Goal: Transaction & Acquisition: Purchase product/service

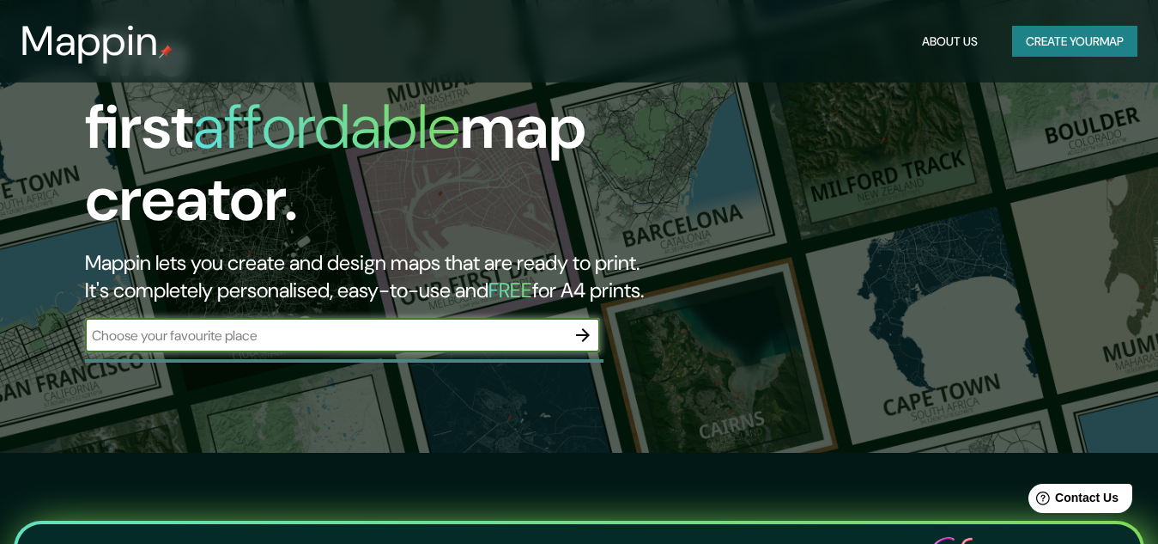
scroll to position [82, 0]
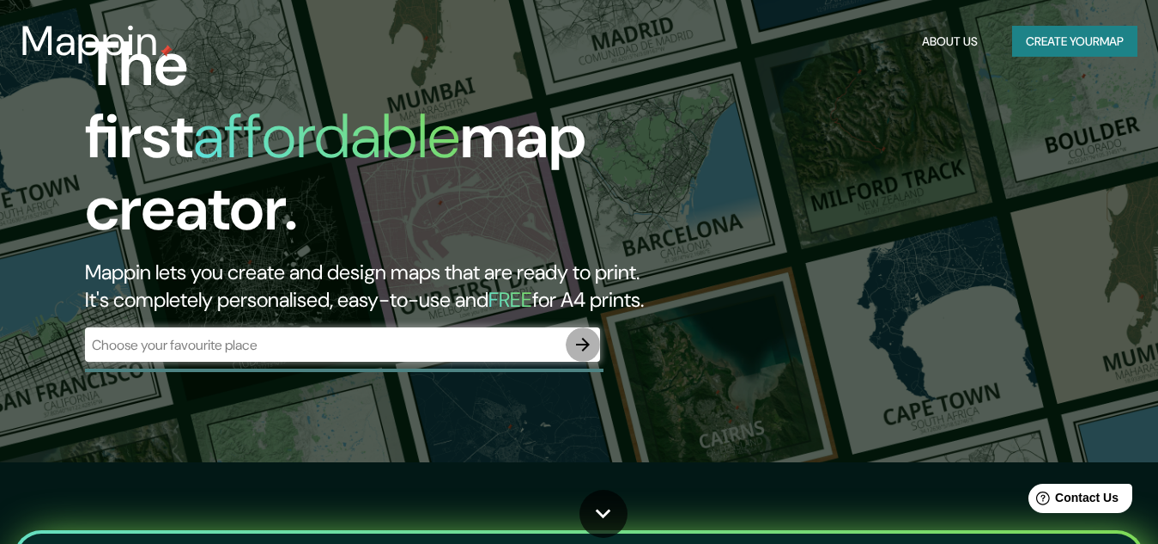
click at [579, 334] on icon "button" at bounding box center [583, 344] width 21 height 21
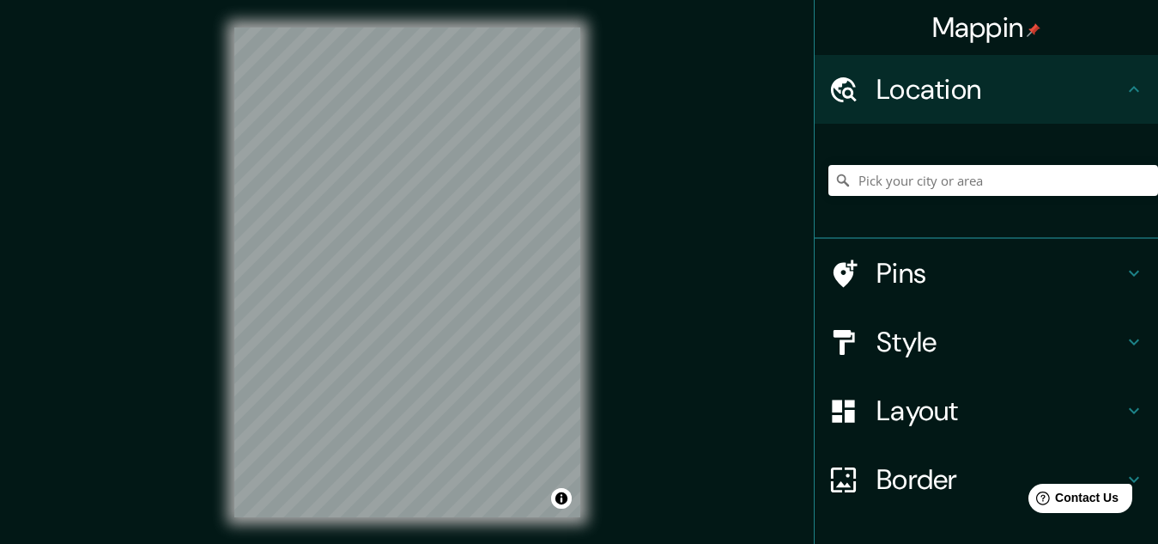
click at [750, 283] on div "Mappin Location Pins Style Layout Border Choose a border. Hint : you can make l…" at bounding box center [579, 286] width 1158 height 572
click at [478, 354] on div at bounding box center [478, 350] width 14 height 14
click at [478, 350] on div at bounding box center [478, 350] width 14 height 14
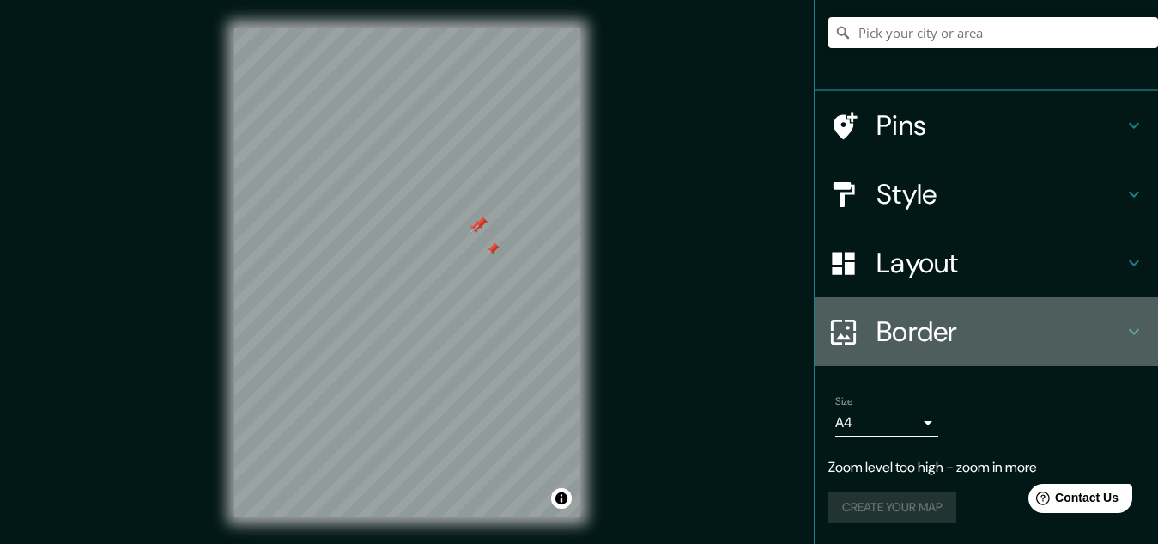
click at [952, 344] on h4 "Border" at bounding box center [1000, 331] width 247 height 34
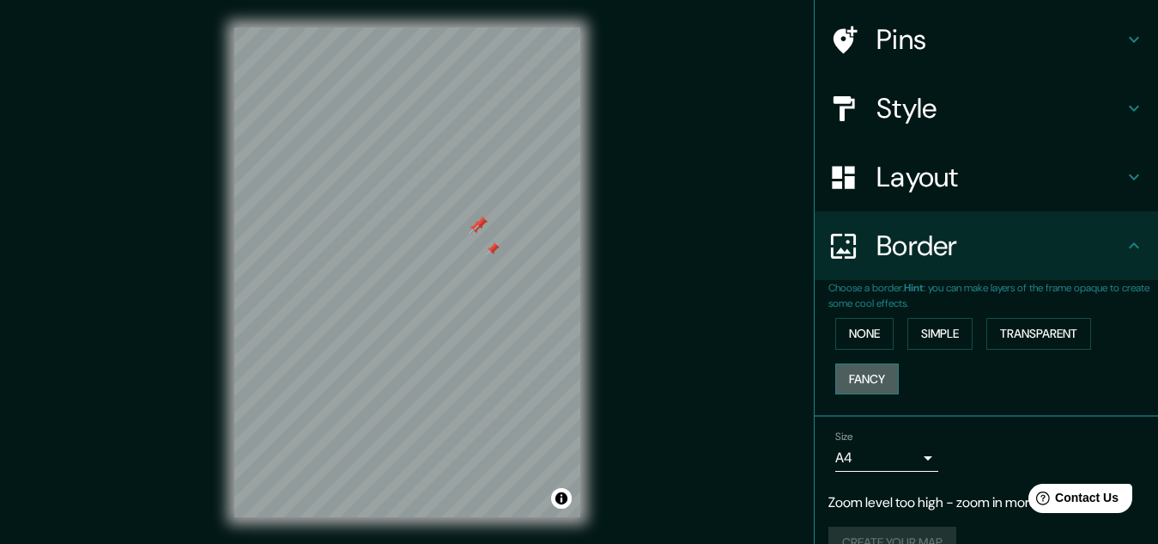
click at [854, 386] on button "Fancy" at bounding box center [867, 379] width 64 height 32
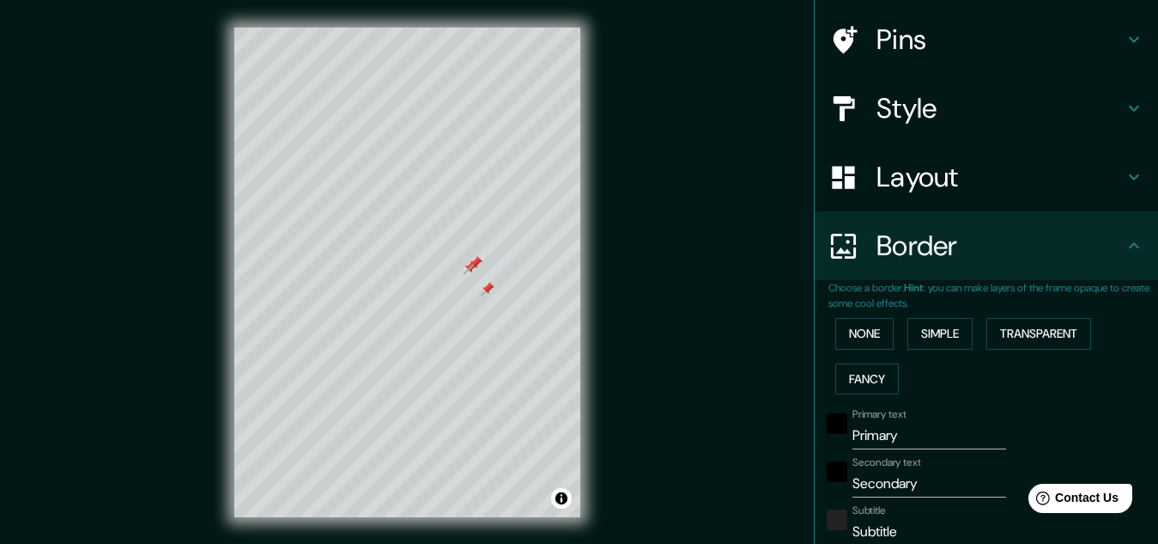
click at [881, 46] on h4 "Pins" at bounding box center [1000, 39] width 247 height 34
type input "161"
type input "32"
type input "16"
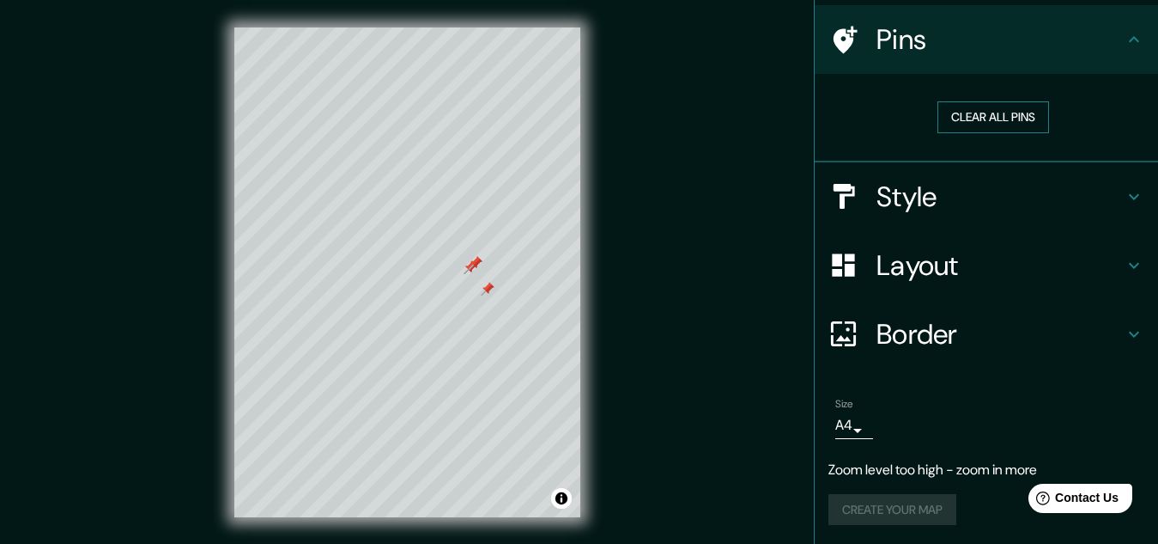
click at [965, 106] on button "Clear all pins" at bounding box center [994, 117] width 112 height 32
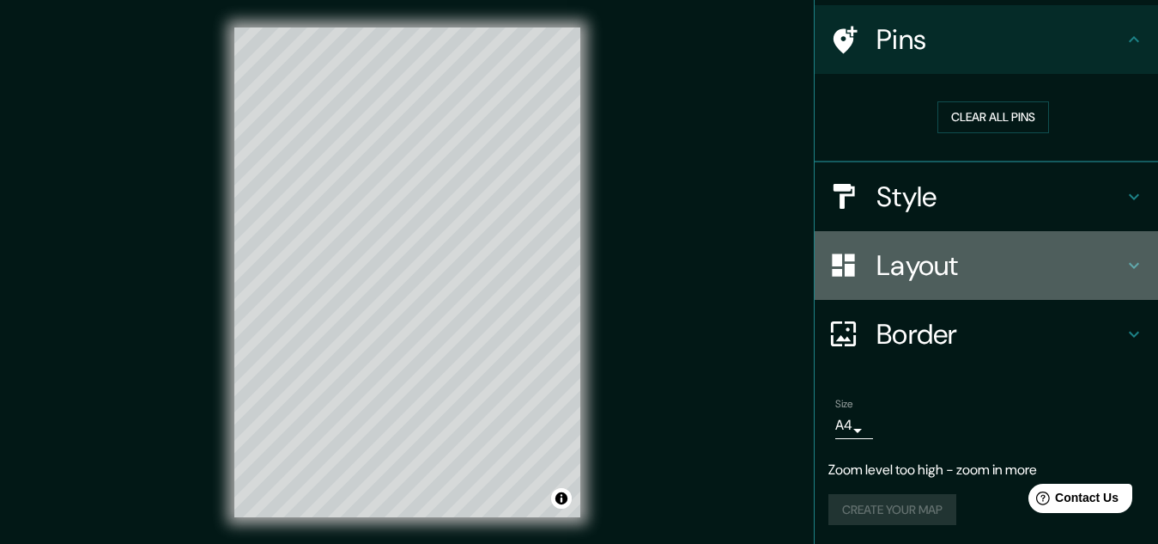
click at [976, 268] on h4 "Layout" at bounding box center [1000, 265] width 247 height 34
type input "161"
type input "32"
type input "16"
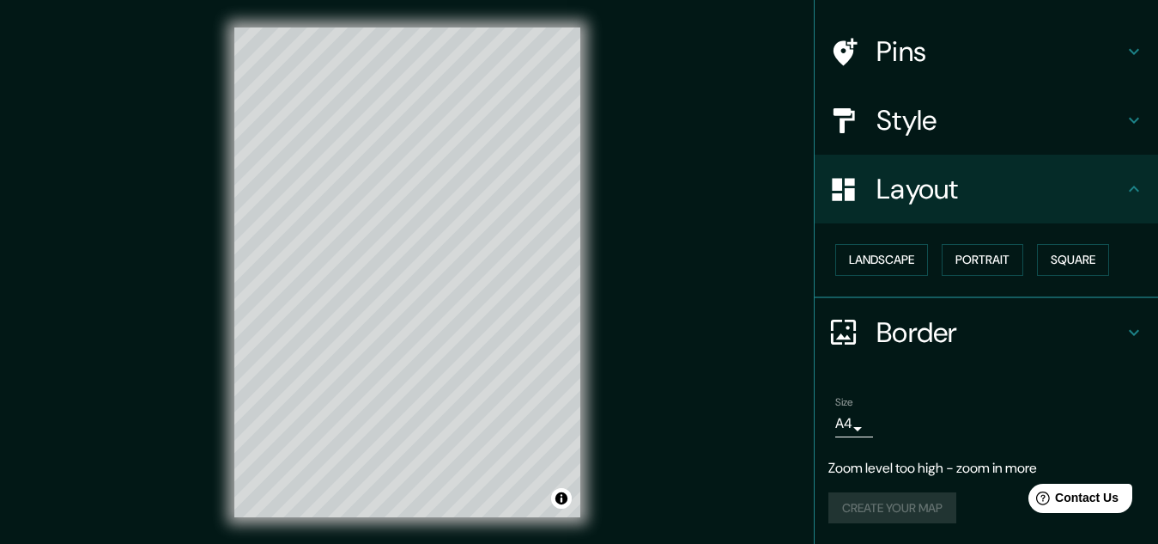
scroll to position [108, 0]
click at [893, 268] on button "Landscape" at bounding box center [881, 260] width 93 height 32
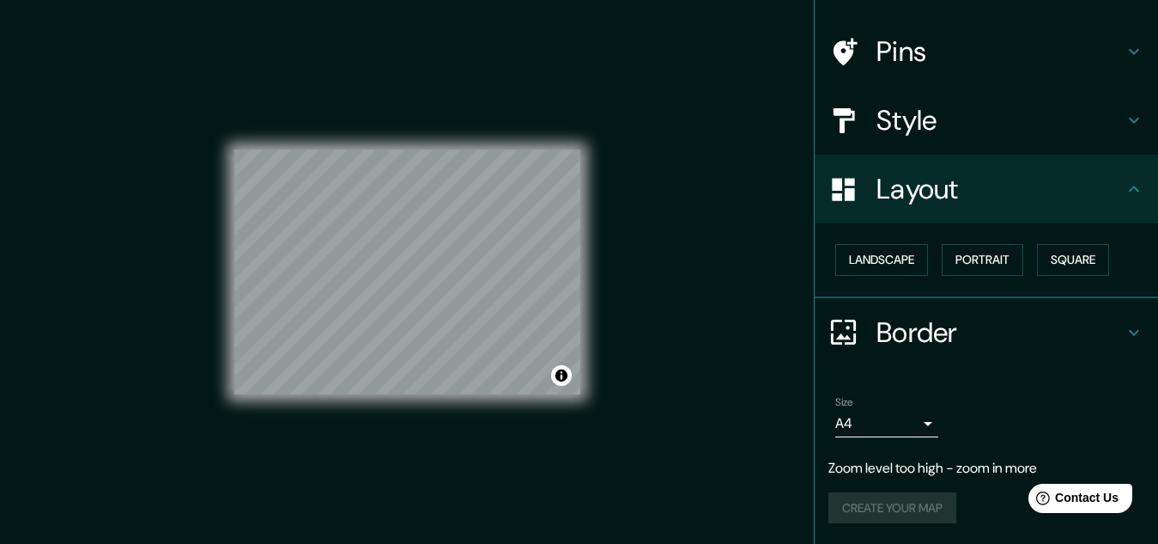
click at [963, 343] on h4 "Border" at bounding box center [1000, 332] width 247 height 34
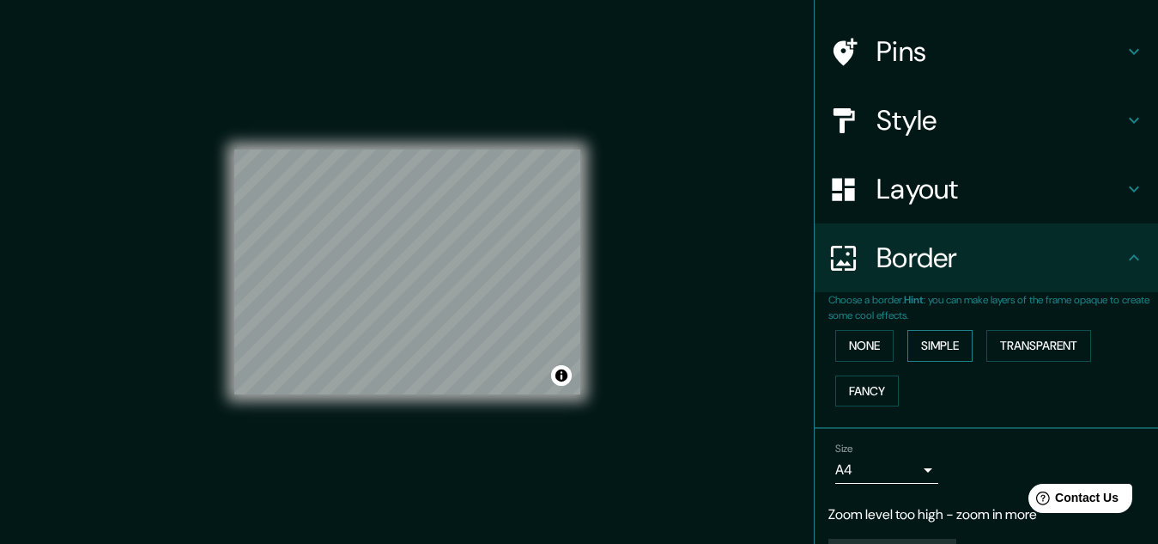
click at [934, 337] on button "Simple" at bounding box center [940, 346] width 65 height 32
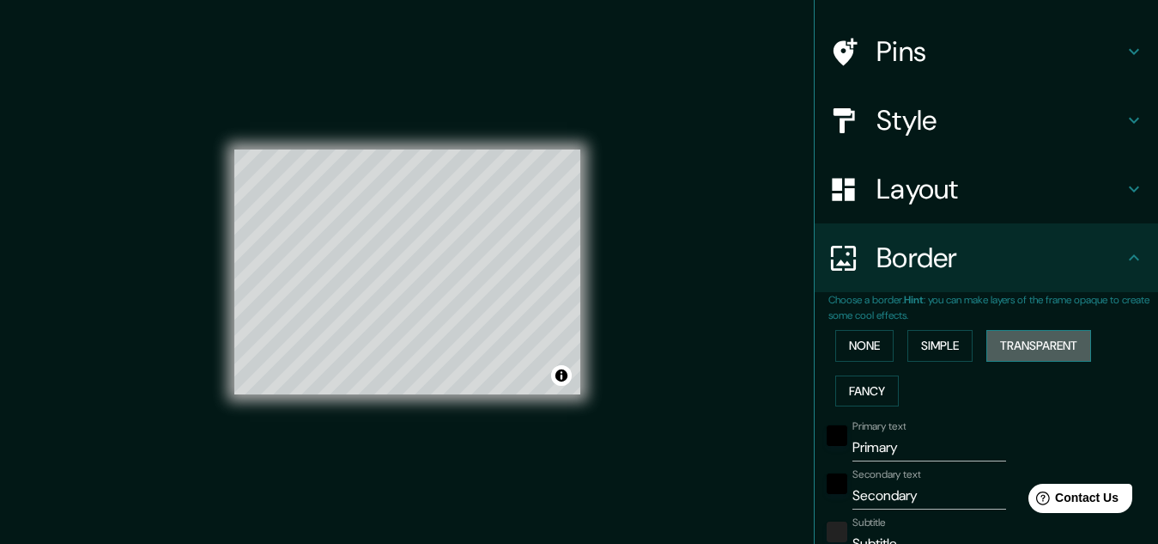
click at [1024, 339] on button "Transparent" at bounding box center [1039, 346] width 105 height 32
click at [839, 338] on button "None" at bounding box center [864, 346] width 58 height 32
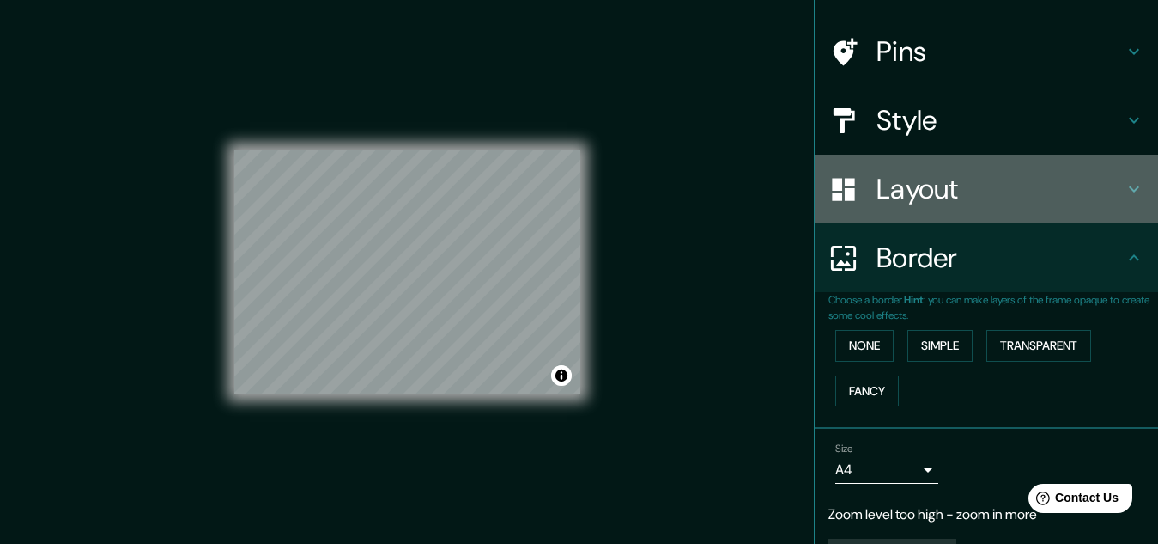
click at [1011, 192] on h4 "Layout" at bounding box center [1000, 189] width 247 height 34
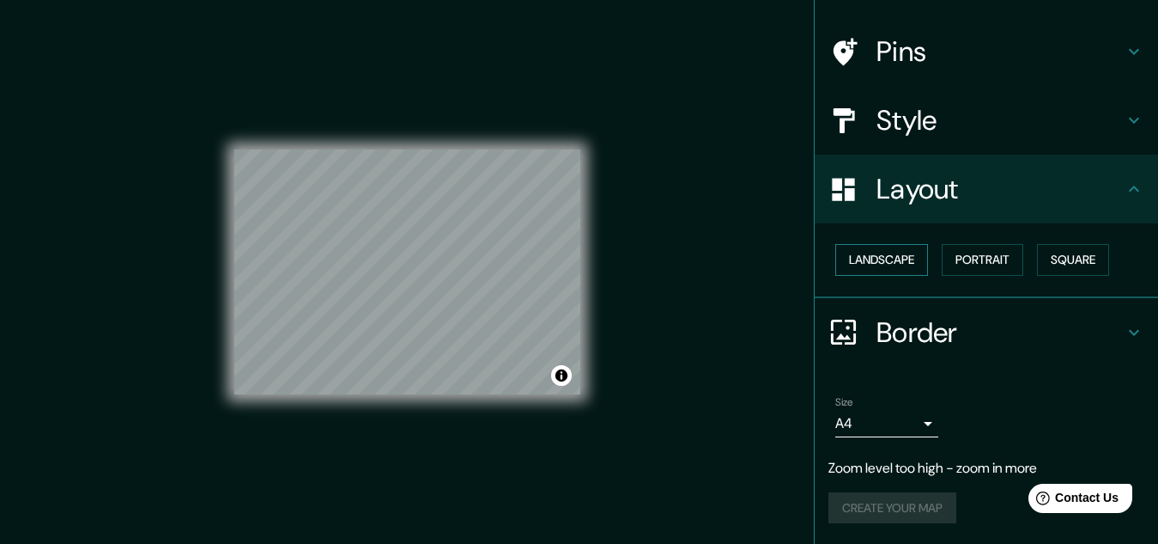
click at [885, 254] on button "Landscape" at bounding box center [881, 260] width 93 height 32
click at [963, 257] on button "Portrait" at bounding box center [983, 260] width 82 height 32
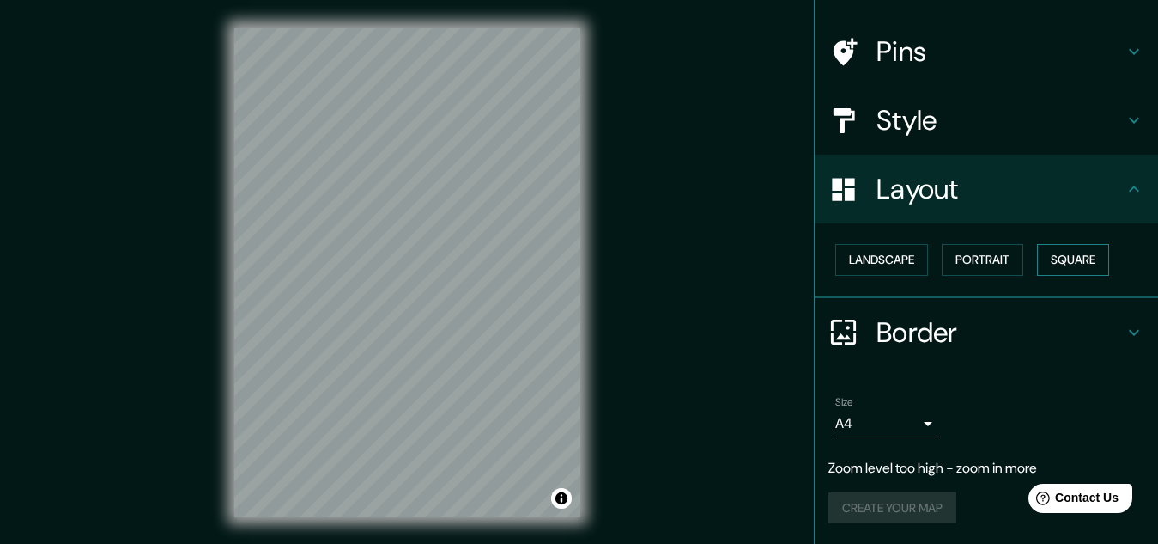
click at [1066, 255] on button "Square" at bounding box center [1073, 260] width 72 height 32
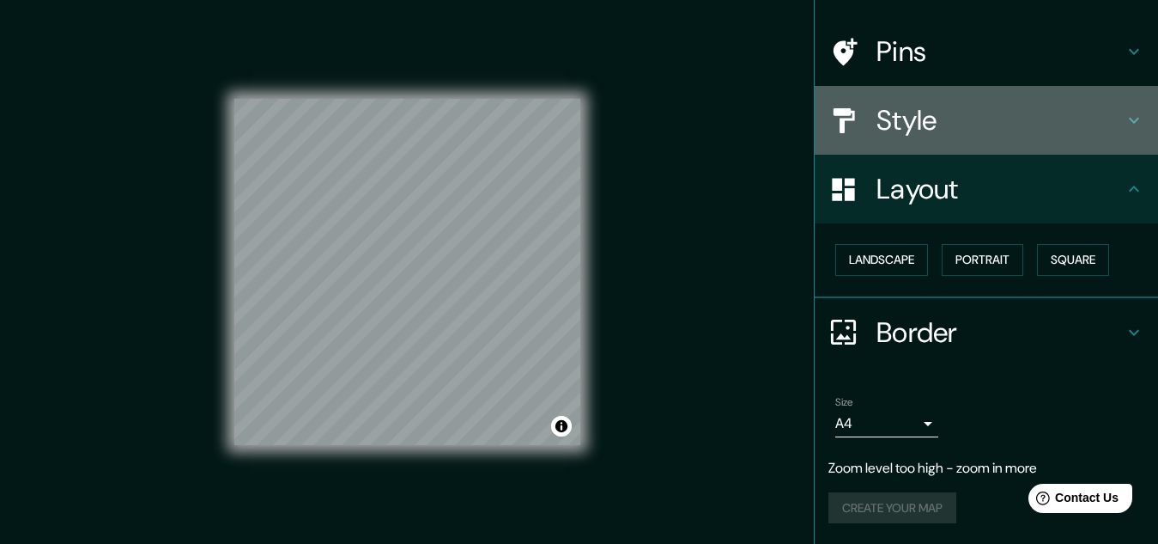
click at [964, 110] on h4 "Style" at bounding box center [1000, 120] width 247 height 34
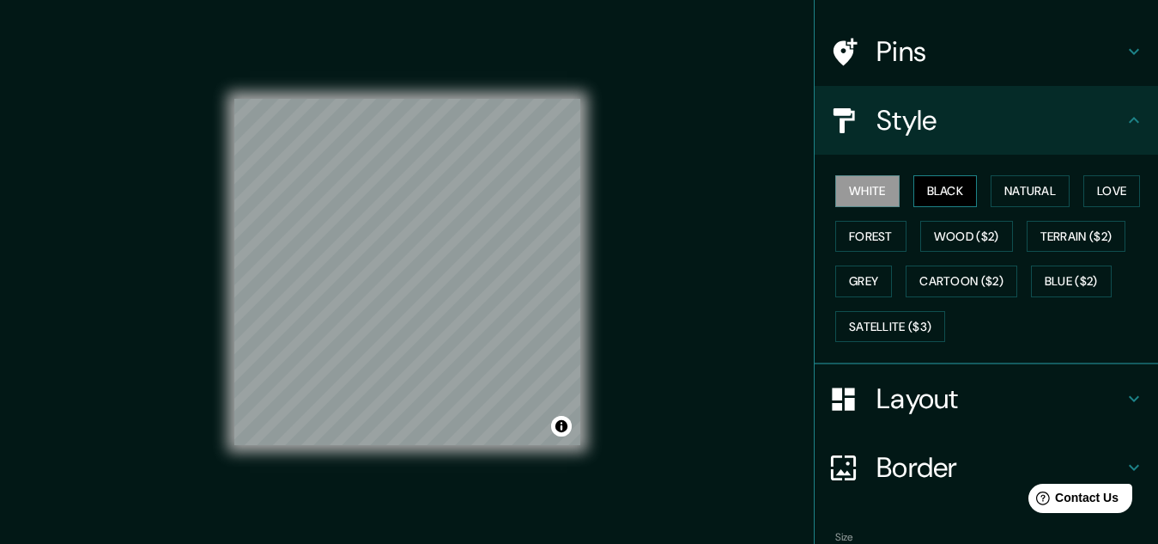
click at [937, 194] on button "Black" at bounding box center [946, 191] width 64 height 32
click at [1030, 191] on button "Natural" at bounding box center [1030, 191] width 79 height 32
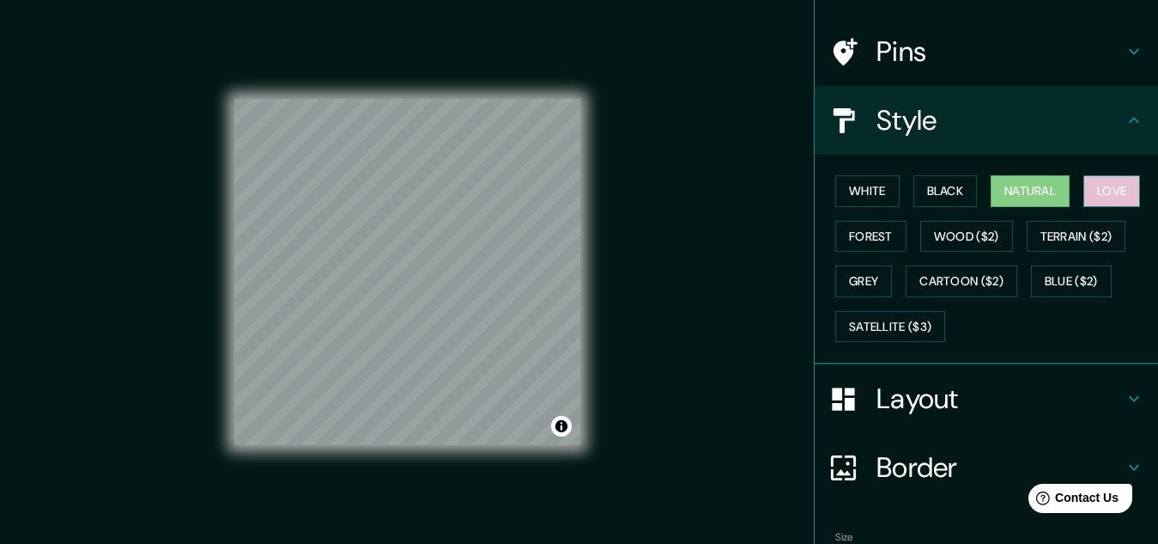
click at [1097, 189] on button "Love" at bounding box center [1112, 191] width 57 height 32
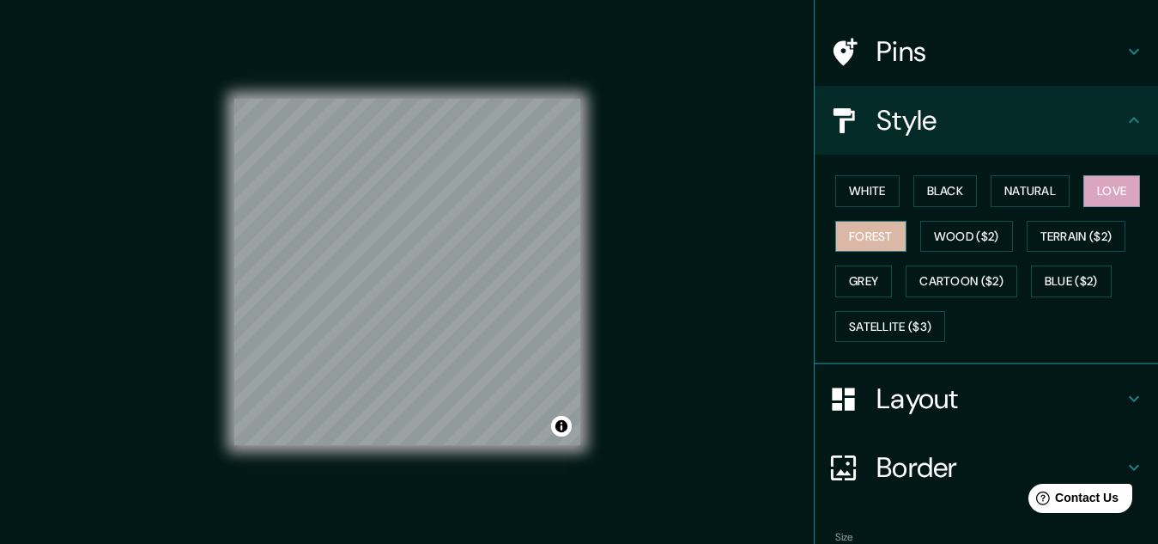
click at [853, 234] on button "Forest" at bounding box center [870, 237] width 71 height 32
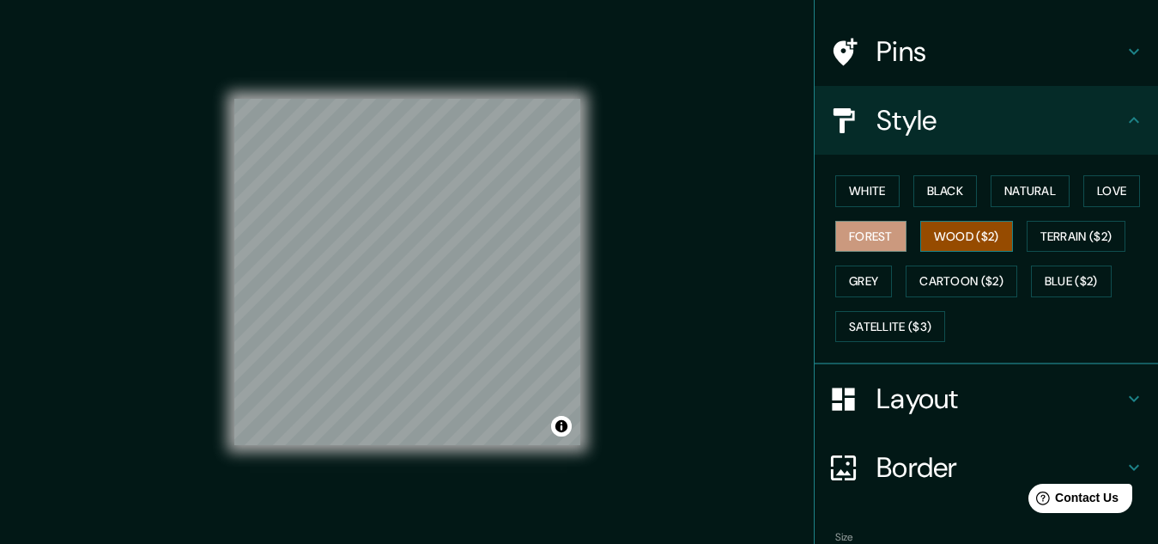
click at [928, 234] on button "Wood ($2)" at bounding box center [966, 237] width 93 height 32
click at [1066, 223] on button "Terrain ($2)" at bounding box center [1077, 237] width 100 height 32
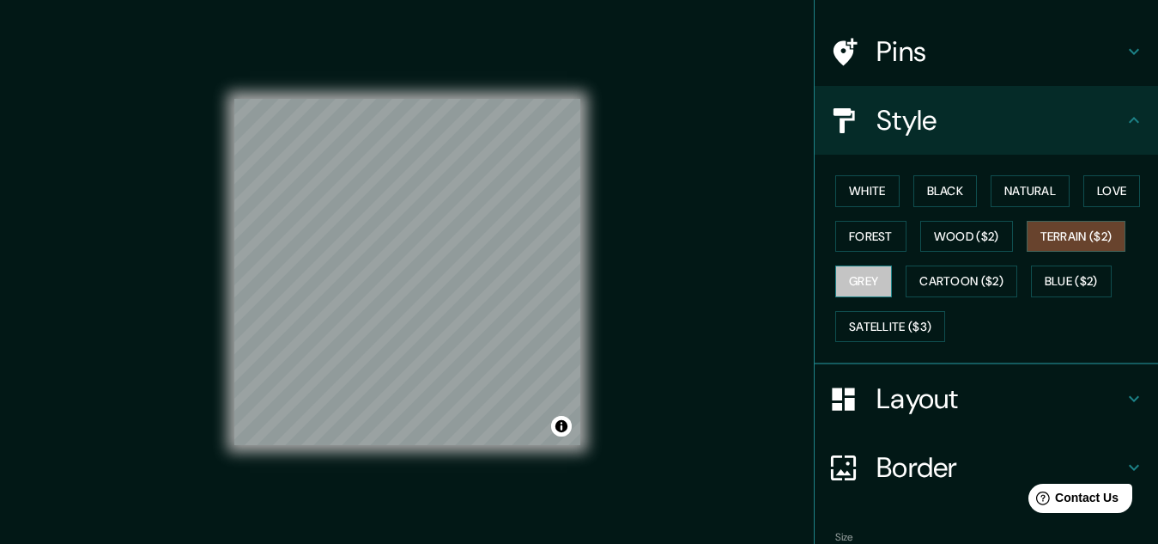
click at [864, 280] on button "Grey" at bounding box center [863, 281] width 57 height 32
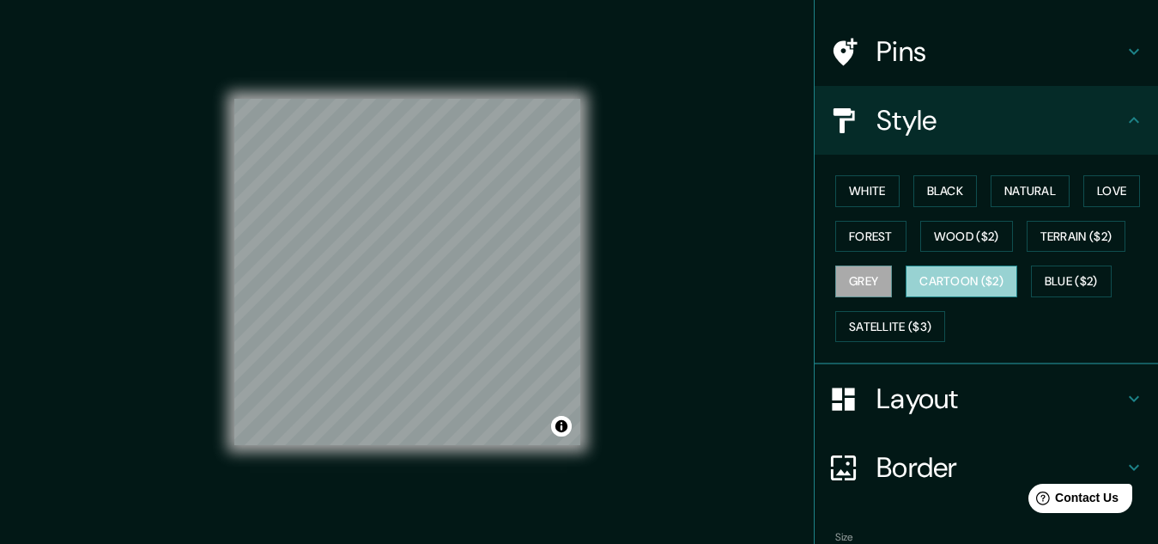
click at [952, 280] on button "Cartoon ($2)" at bounding box center [962, 281] width 112 height 32
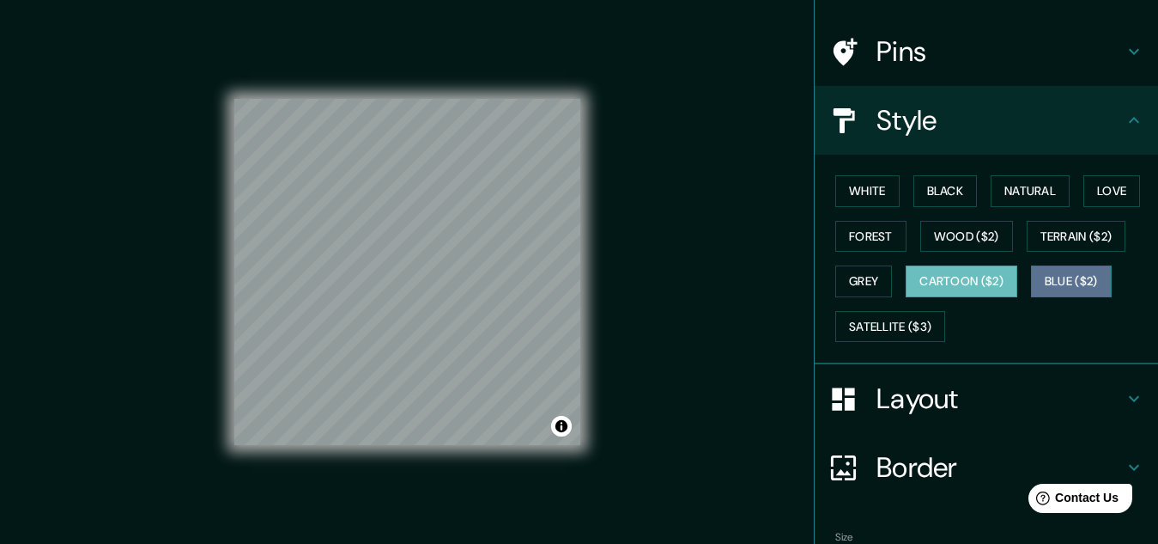
click at [1062, 274] on button "Blue ($2)" at bounding box center [1071, 281] width 81 height 32
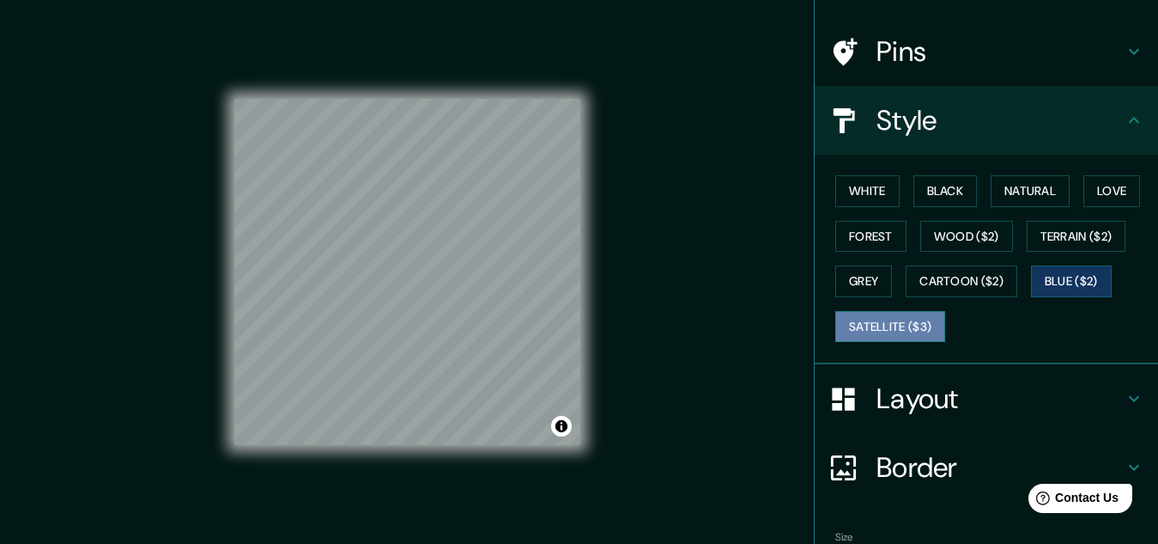
click at [863, 333] on button "Satellite ($3)" at bounding box center [890, 327] width 110 height 32
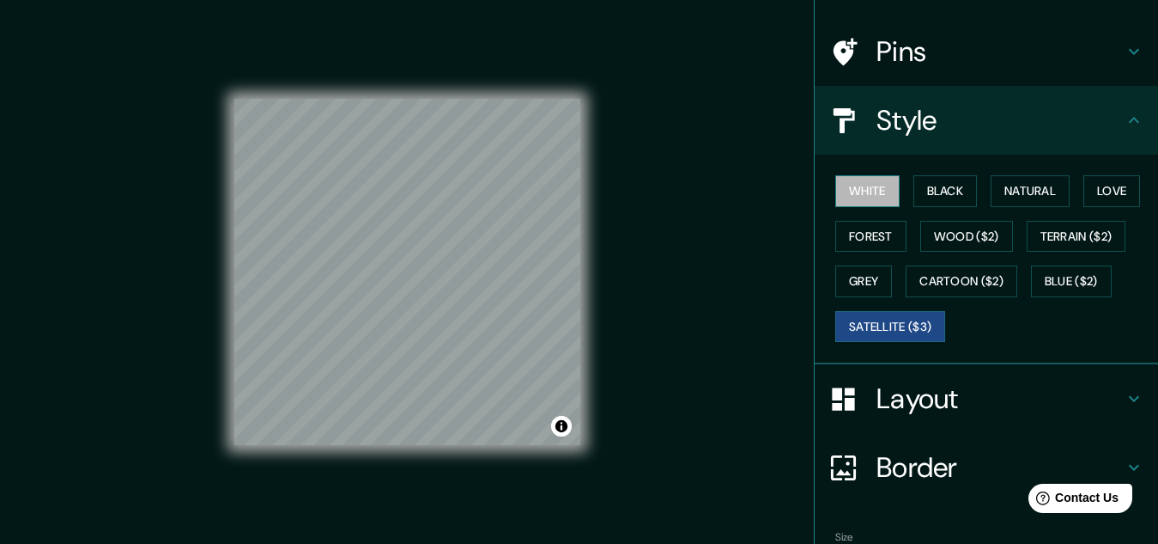
click at [858, 186] on button "White" at bounding box center [867, 191] width 64 height 32
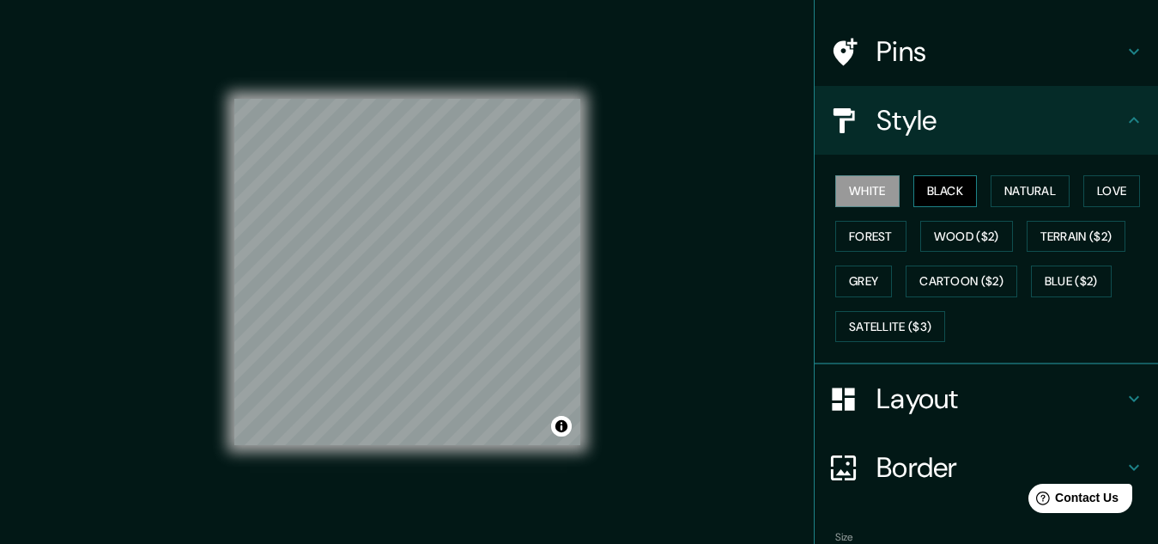
click at [939, 185] on button "Black" at bounding box center [946, 191] width 64 height 32
click at [1021, 185] on button "Natural" at bounding box center [1030, 191] width 79 height 32
click at [861, 193] on button "White" at bounding box center [867, 191] width 64 height 32
click at [1017, 193] on button "Natural" at bounding box center [1030, 191] width 79 height 32
click at [854, 193] on button "White" at bounding box center [867, 191] width 64 height 32
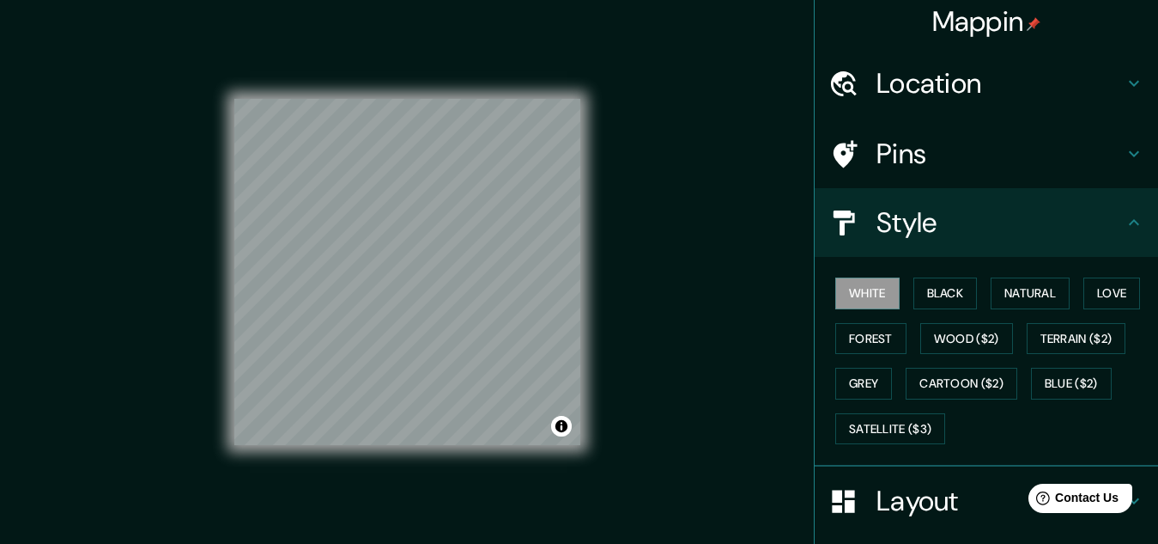
scroll to position [0, 0]
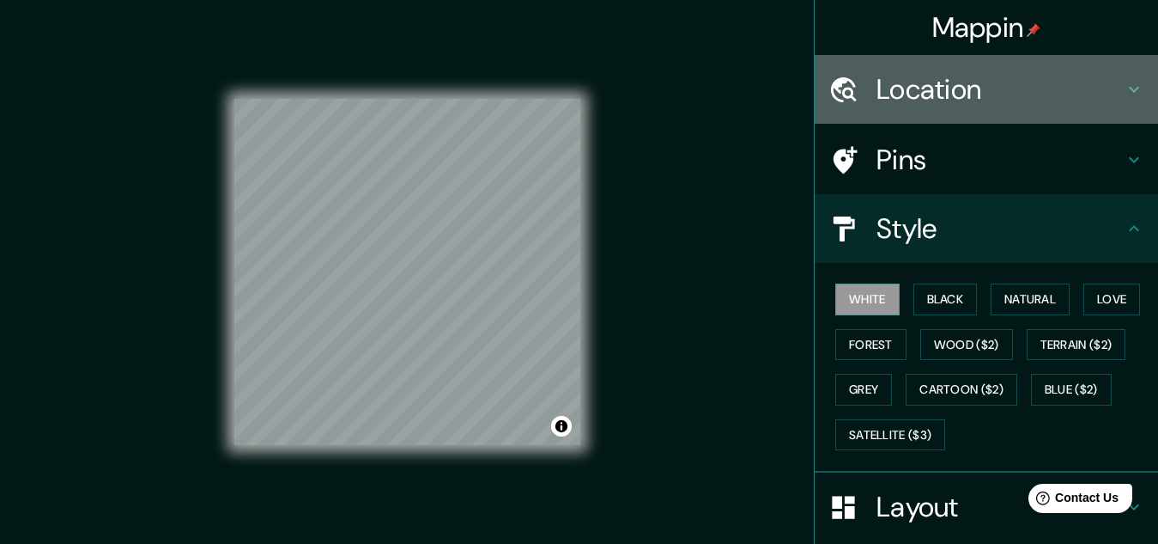
click at [1027, 84] on h4 "Location" at bounding box center [1000, 89] width 247 height 34
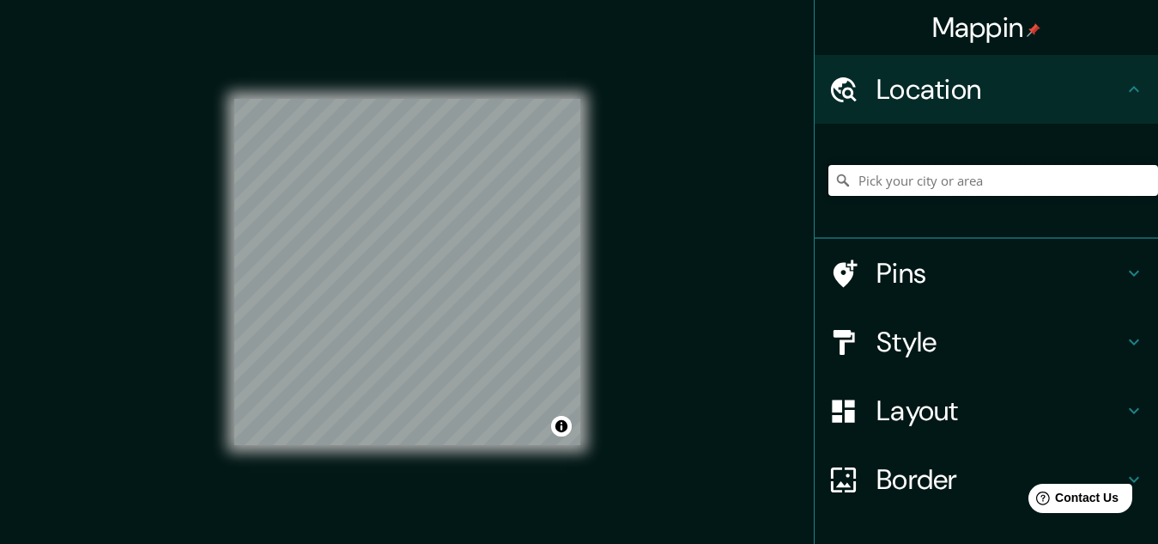
click at [957, 180] on input "Pick your city or area" at bounding box center [994, 180] width 330 height 31
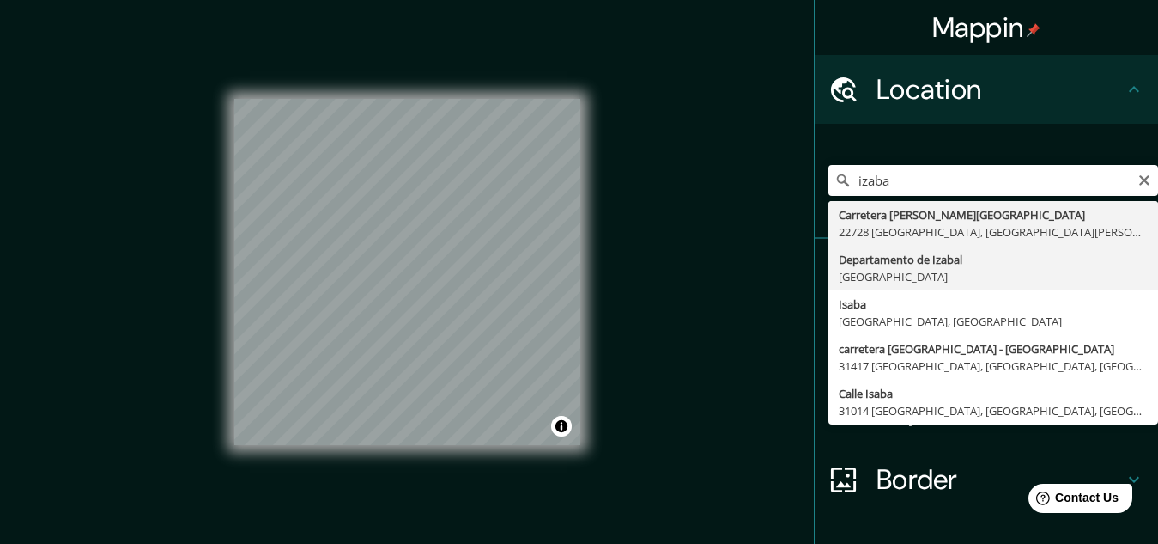
type input "Departamento de [GEOGRAPHIC_DATA], [GEOGRAPHIC_DATA]"
